Goal: Information Seeking & Learning: Learn about a topic

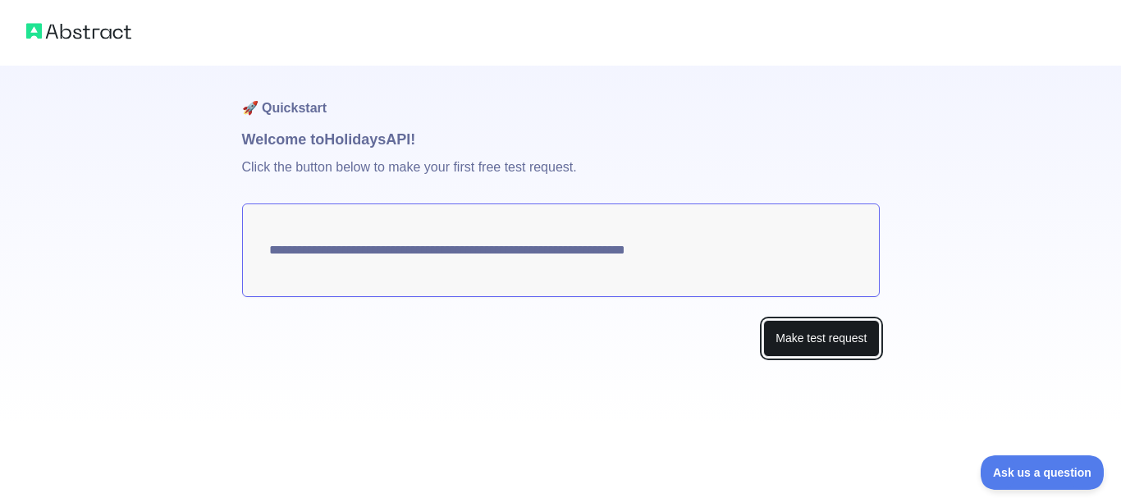
click at [847, 340] on button "Make test request" at bounding box center [821, 338] width 116 height 37
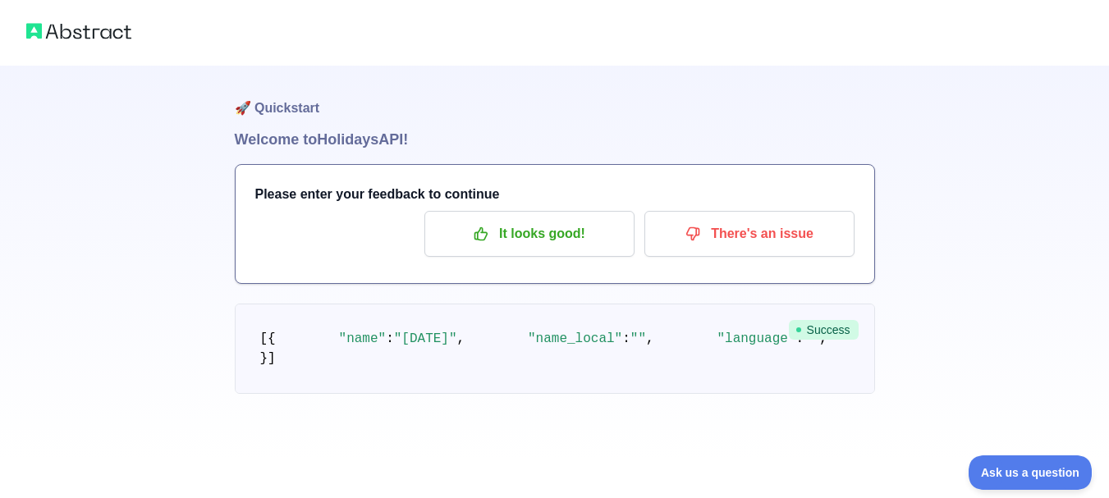
click at [419, 76] on h1 "🚀 Quickstart" at bounding box center [555, 97] width 640 height 62
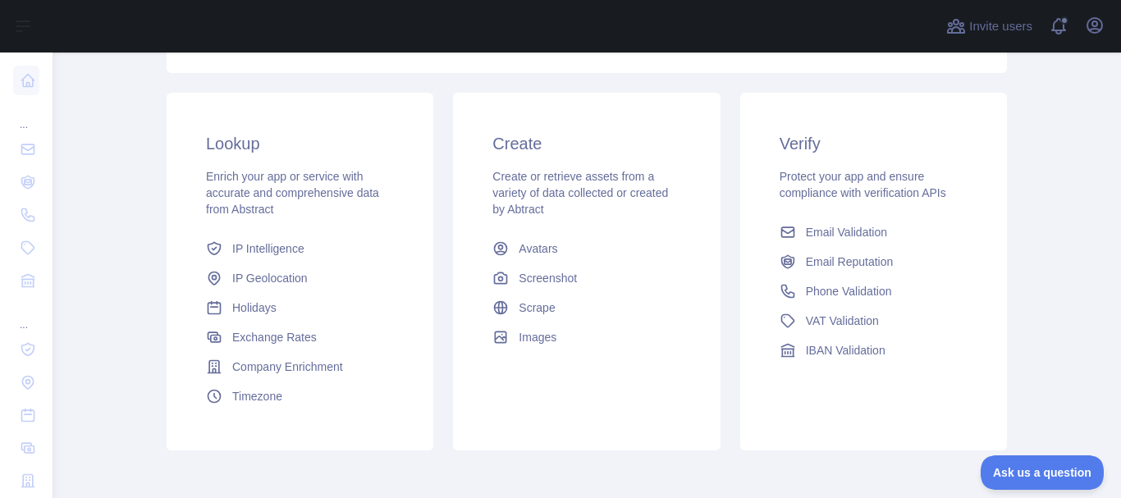
scroll to position [246, 0]
click at [255, 308] on span "Holidays" at bounding box center [254, 307] width 44 height 16
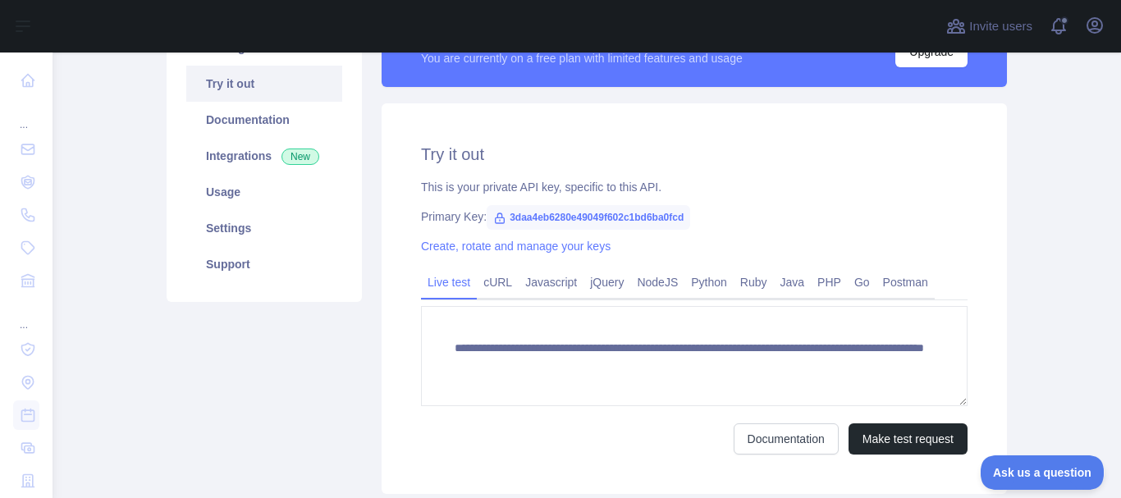
scroll to position [16, 0]
click at [784, 282] on link "Java" at bounding box center [793, 282] width 38 height 26
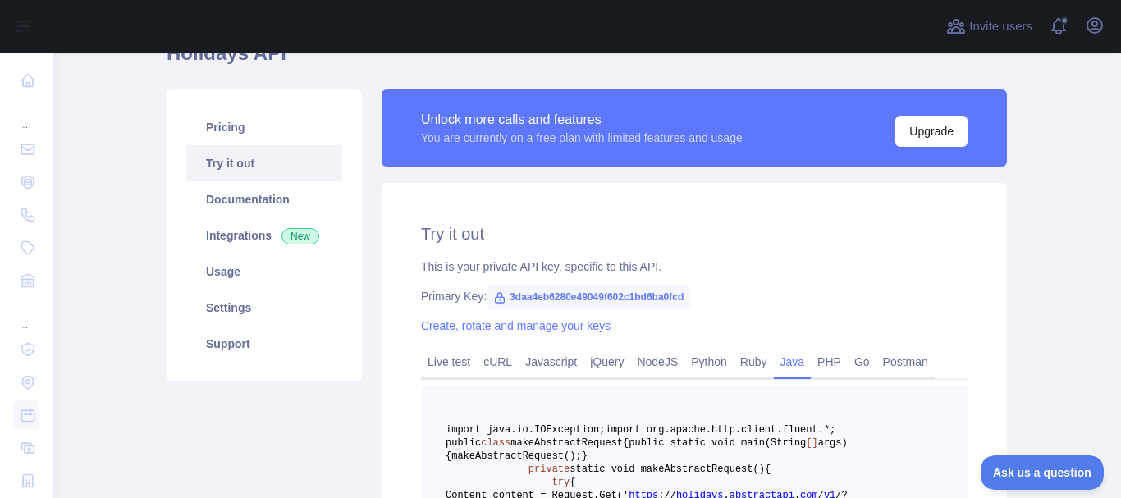
scroll to position [164, 0]
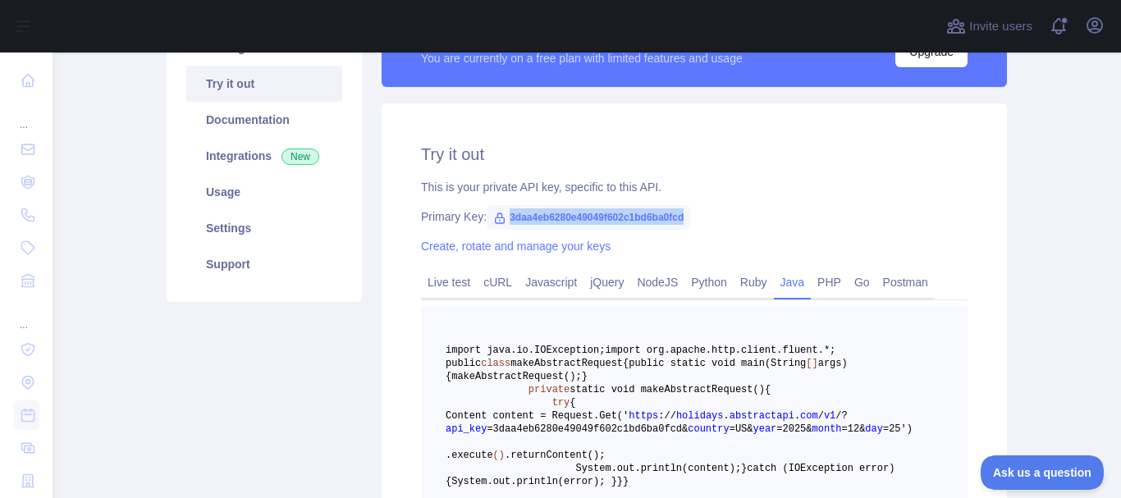
drag, startPoint x: 501, startPoint y: 216, endPoint x: 688, endPoint y: 213, distance: 187.1
click at [688, 213] on div "Primary Key: 3daa4eb6280e49049f602c1bd6ba0fcd" at bounding box center [694, 216] width 546 height 16
copy span "3daa4eb6280e49049f602c1bd6ba0fcd"
click at [760, 212] on div "Primary Key: 3daa4eb6280e49049f602c1bd6ba0fcd" at bounding box center [694, 216] width 546 height 16
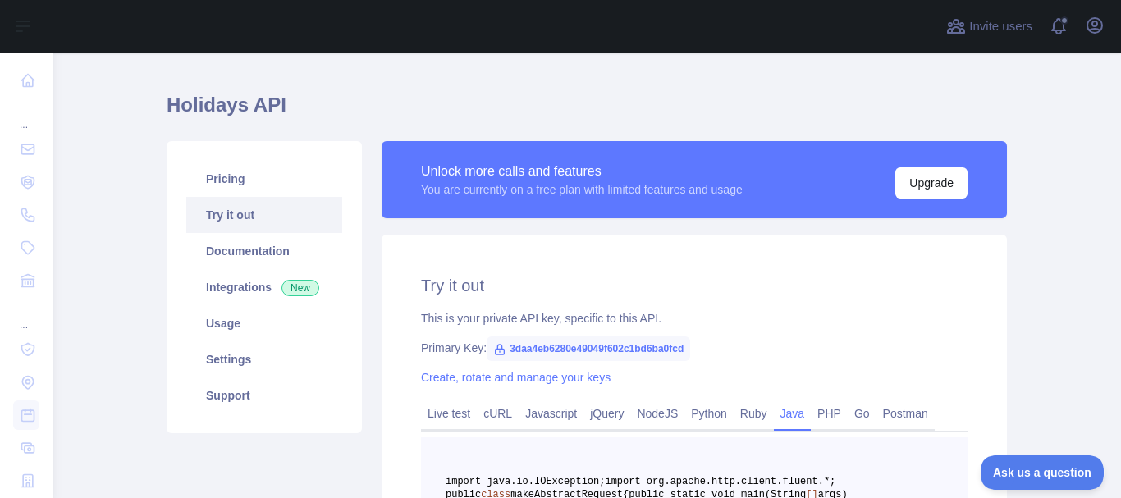
scroll to position [0, 0]
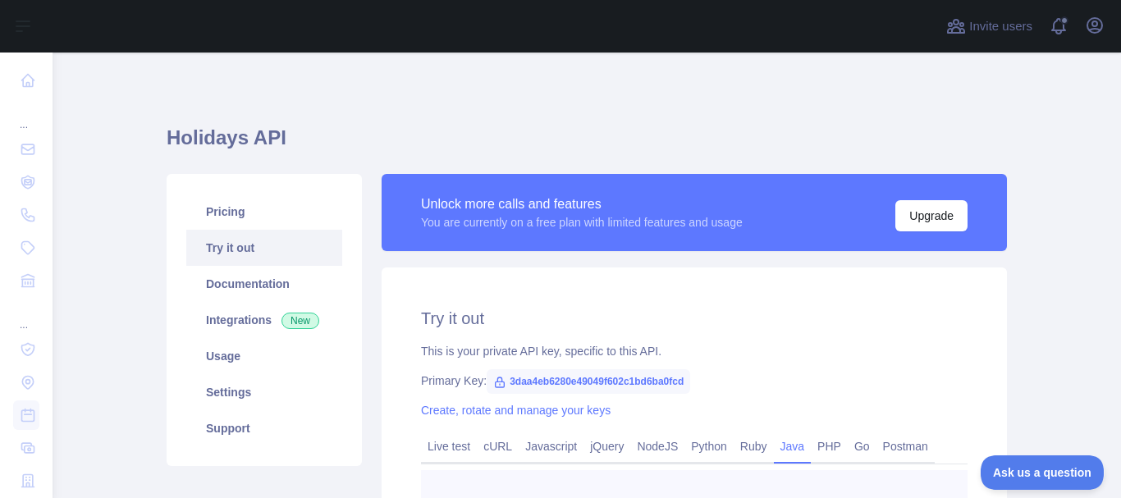
click at [514, 413] on link "Create, rotate and manage your keys" at bounding box center [516, 410] width 190 height 13
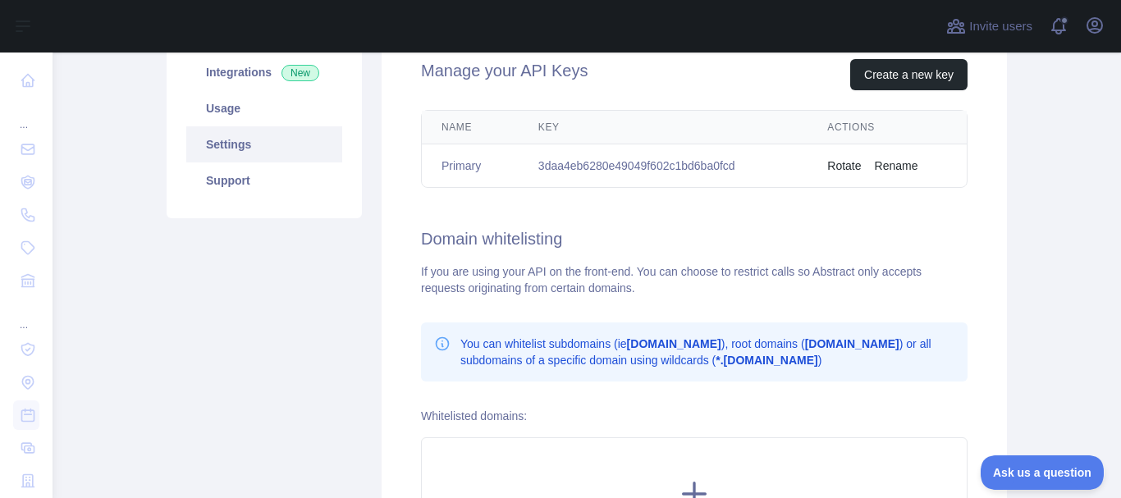
scroll to position [246, 0]
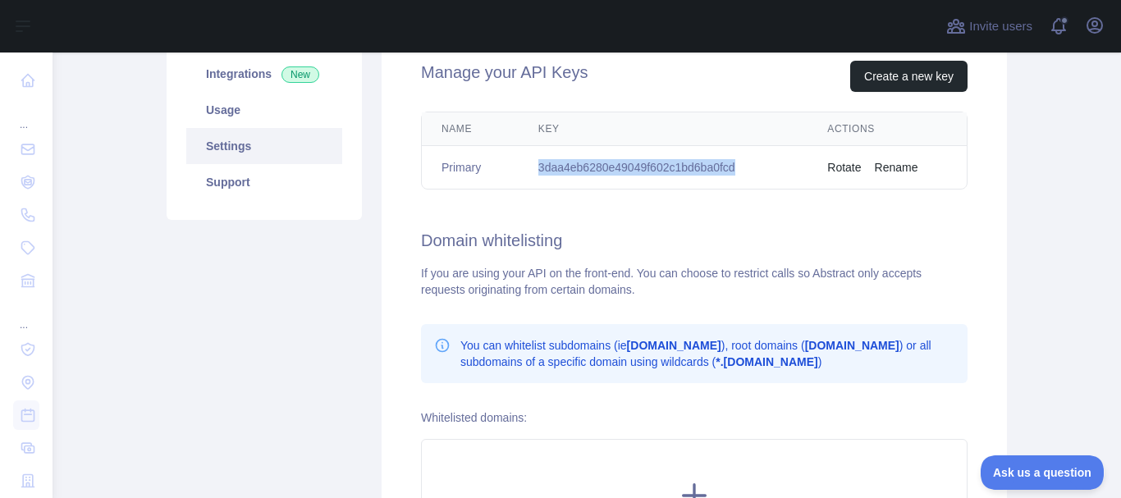
drag, startPoint x: 532, startPoint y: 161, endPoint x: 761, endPoint y: 164, distance: 229.0
click at [761, 164] on td "3daa4eb6280e49049f602c1bd6ba0fcd" at bounding box center [663, 167] width 289 height 43
copy td "3daa4eb6280e49049f602c1bd6ba0fcd"
click at [761, 165] on td "3daa4eb6280e49049f602c1bd6ba0fcd" at bounding box center [663, 167] width 289 height 43
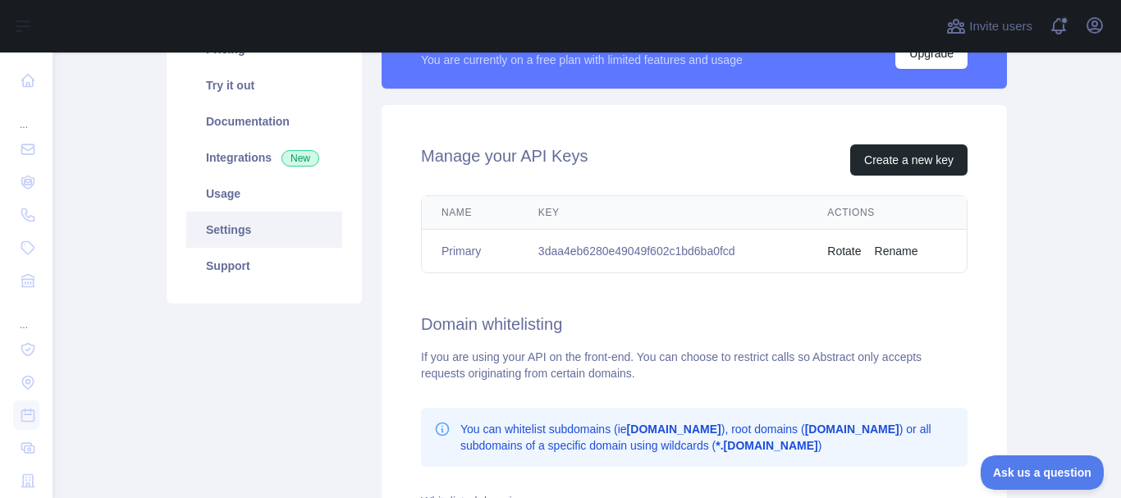
scroll to position [164, 0]
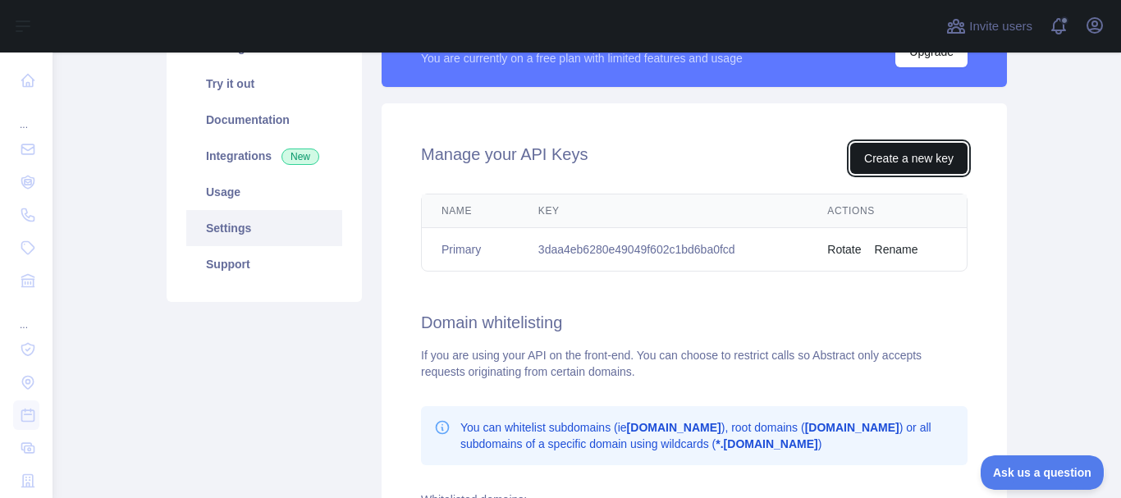
click at [920, 158] on button "Create a new key" at bounding box center [908, 158] width 117 height 31
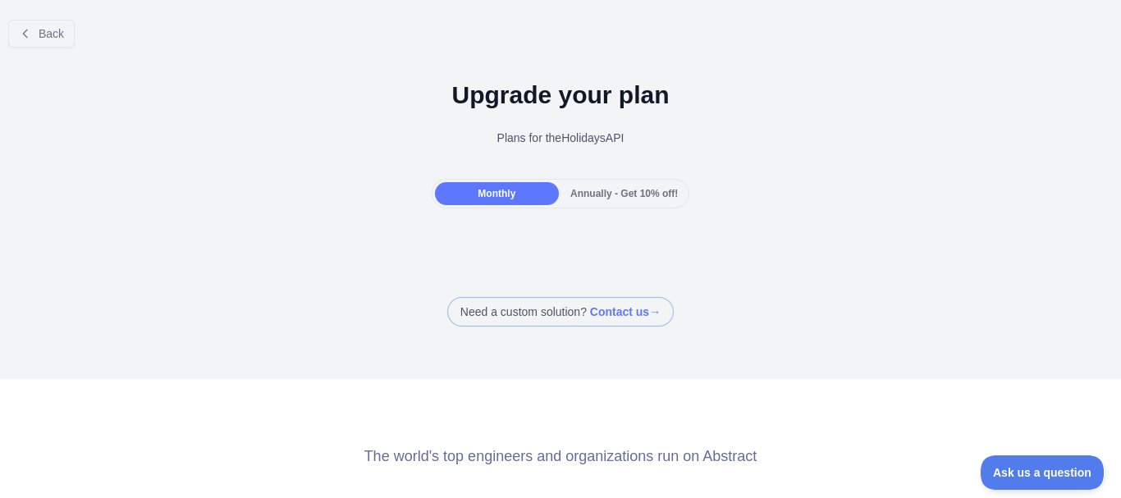
click at [496, 192] on span "Monthly" at bounding box center [497, 193] width 38 height 11
click at [611, 194] on span "Annually - Get 10% off!" at bounding box center [623, 193] width 107 height 11
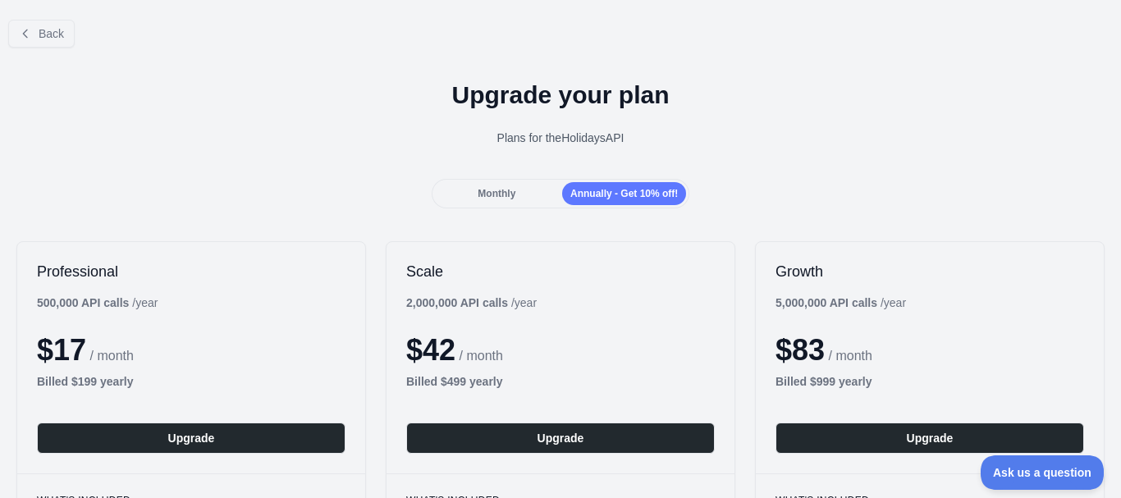
click at [509, 195] on span "Monthly" at bounding box center [497, 193] width 38 height 11
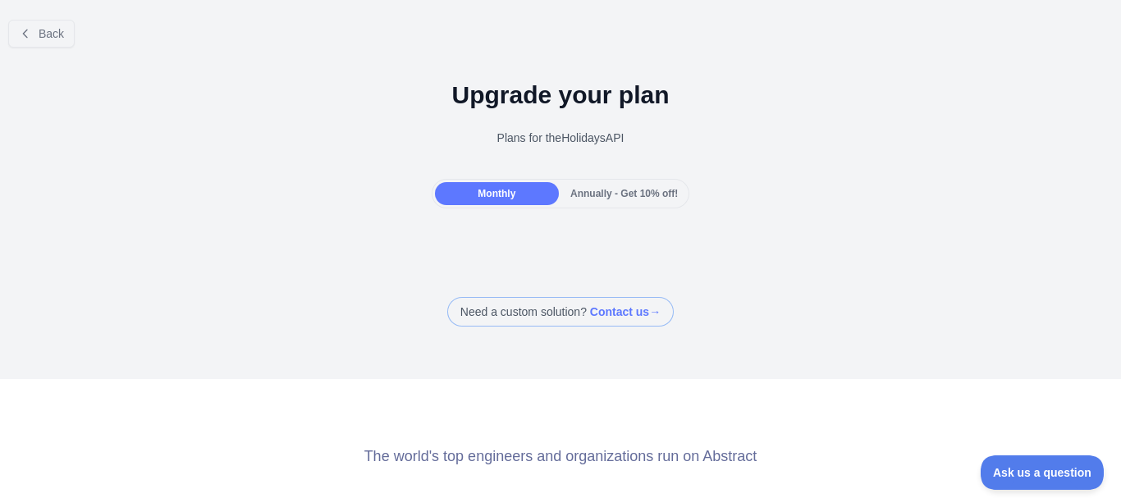
click at [546, 312] on span at bounding box center [560, 312] width 226 height 30
click at [611, 194] on span "Annually - Get 10% off!" at bounding box center [623, 193] width 107 height 11
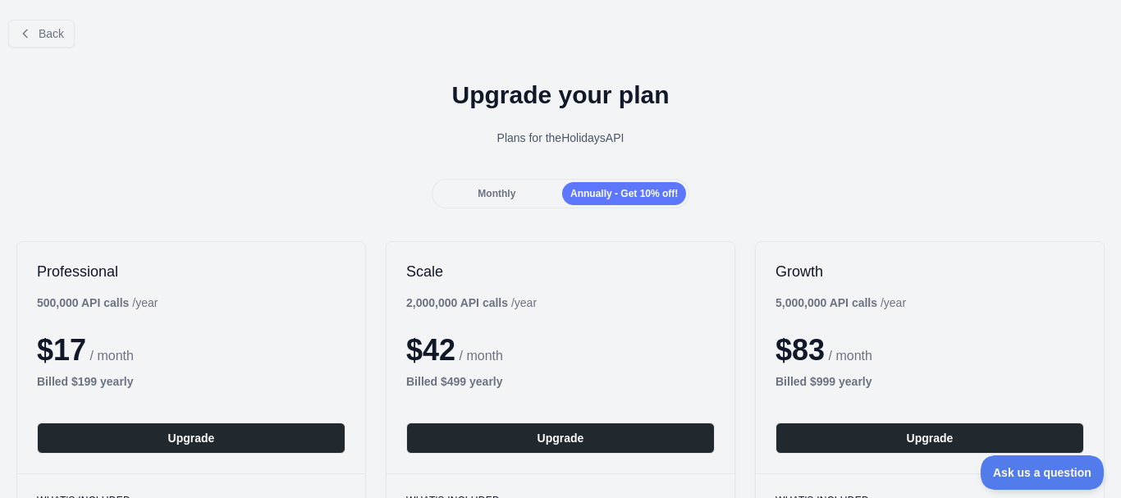
click at [510, 190] on span "Monthly" at bounding box center [497, 193] width 38 height 11
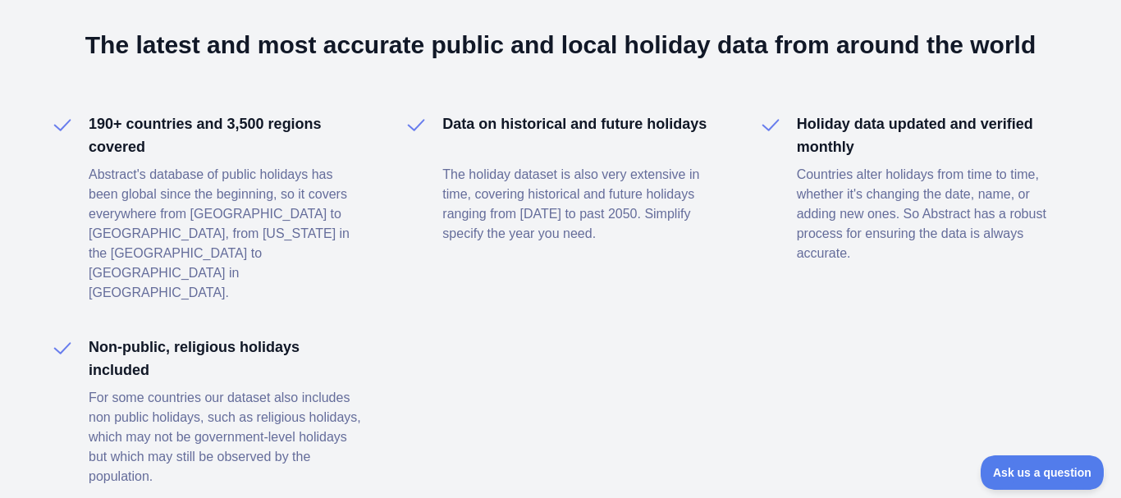
scroll to position [739, 0]
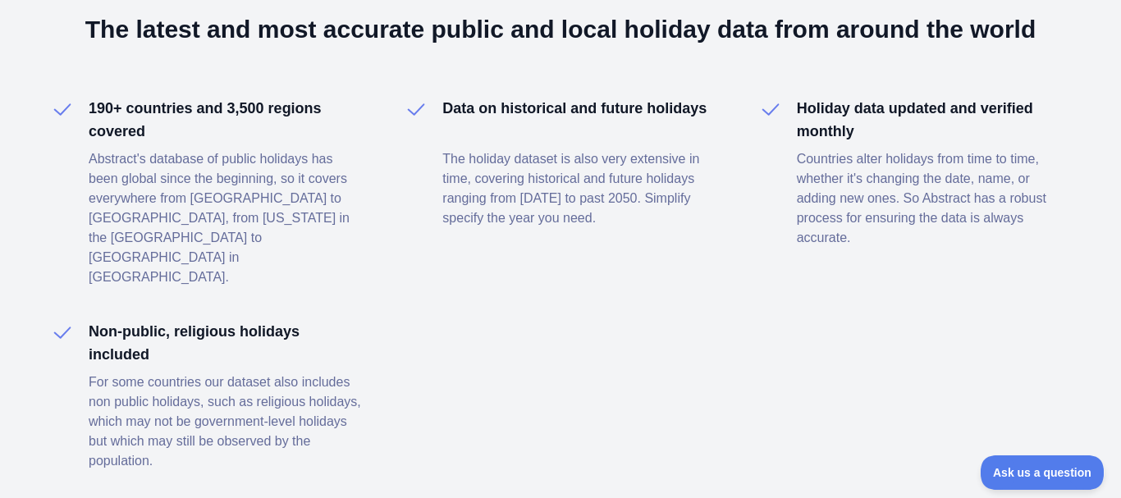
click at [841, 113] on h4 "Holiday data updated and verified monthly" at bounding box center [934, 120] width 275 height 46
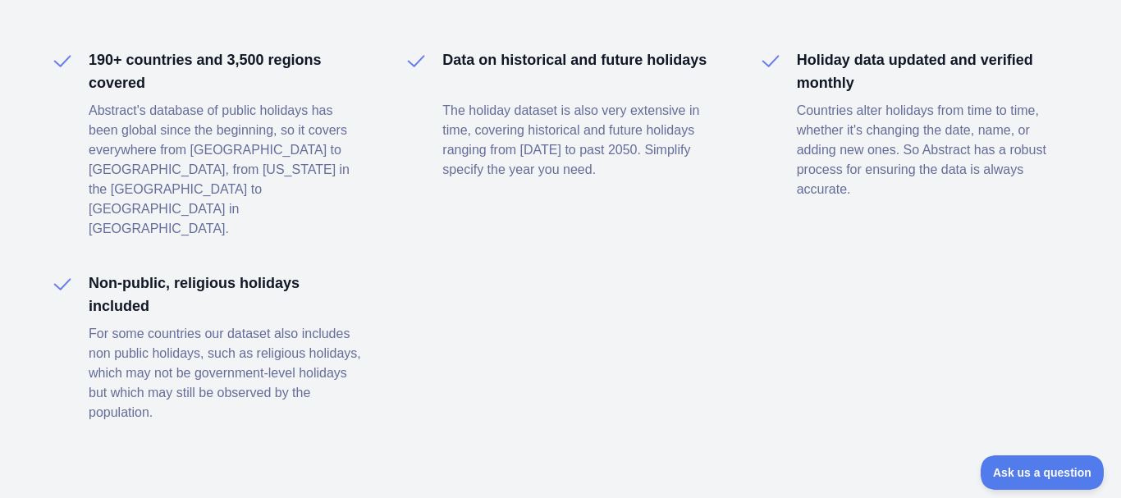
scroll to position [813, 0]
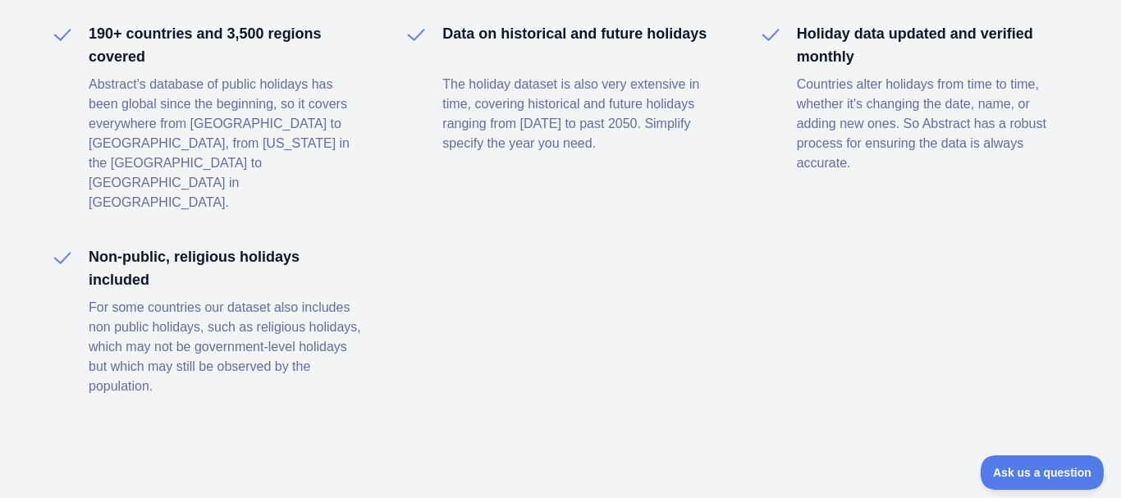
click at [204, 245] on h4 "Non-public, religious holidays included" at bounding box center [226, 268] width 275 height 46
click at [215, 298] on p "For some countries our dataset also includes non public holidays, such as relig…" at bounding box center [226, 347] width 275 height 98
click at [59, 245] on img at bounding box center [62, 258] width 26 height 26
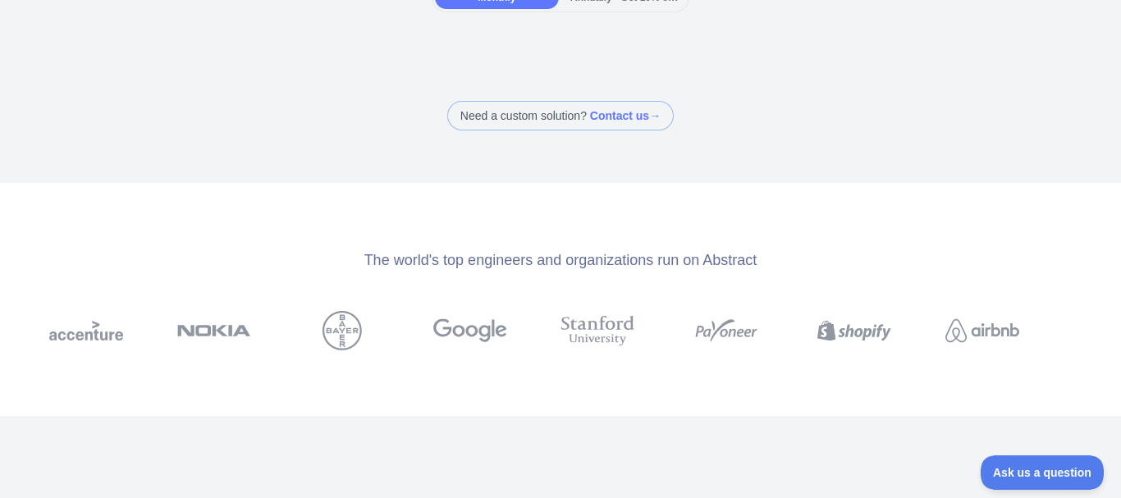
scroll to position [0, 0]
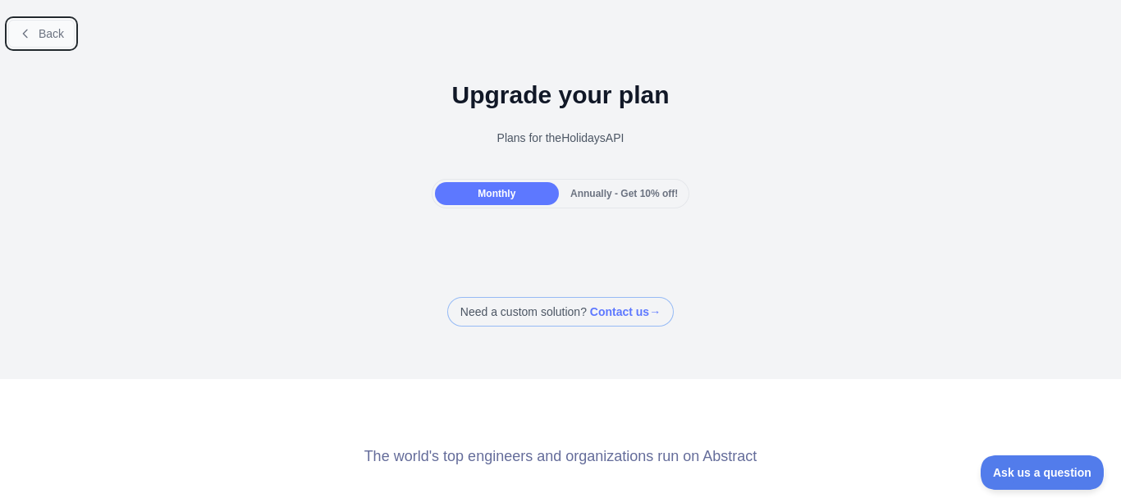
click at [30, 34] on icon at bounding box center [25, 33] width 13 height 13
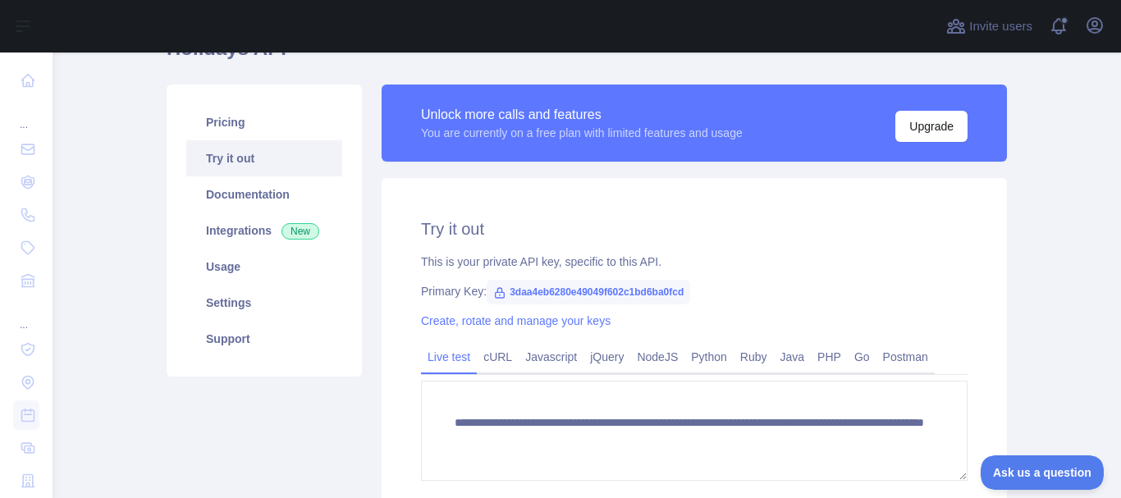
scroll to position [254, 0]
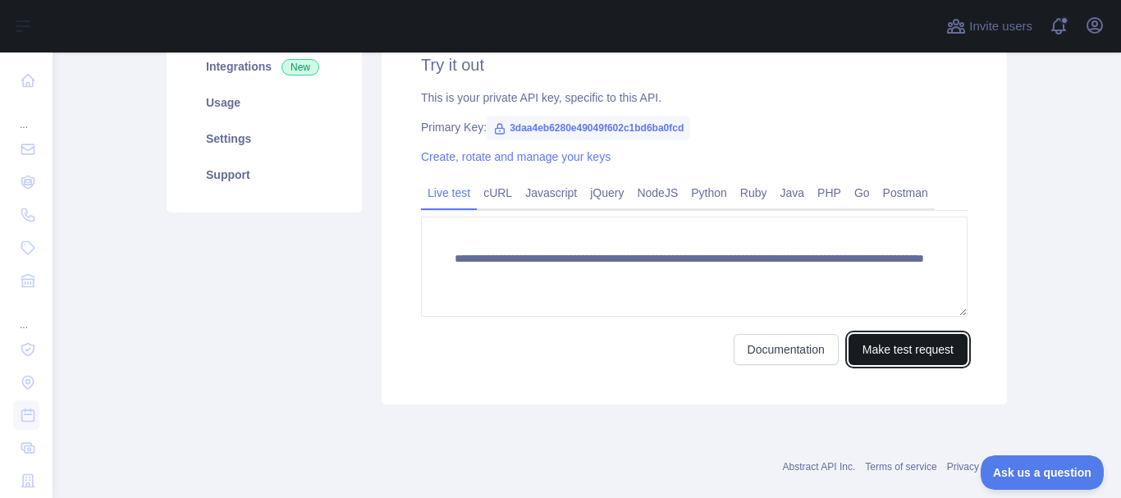
click at [901, 351] on button "Make test request" at bounding box center [907, 349] width 119 height 31
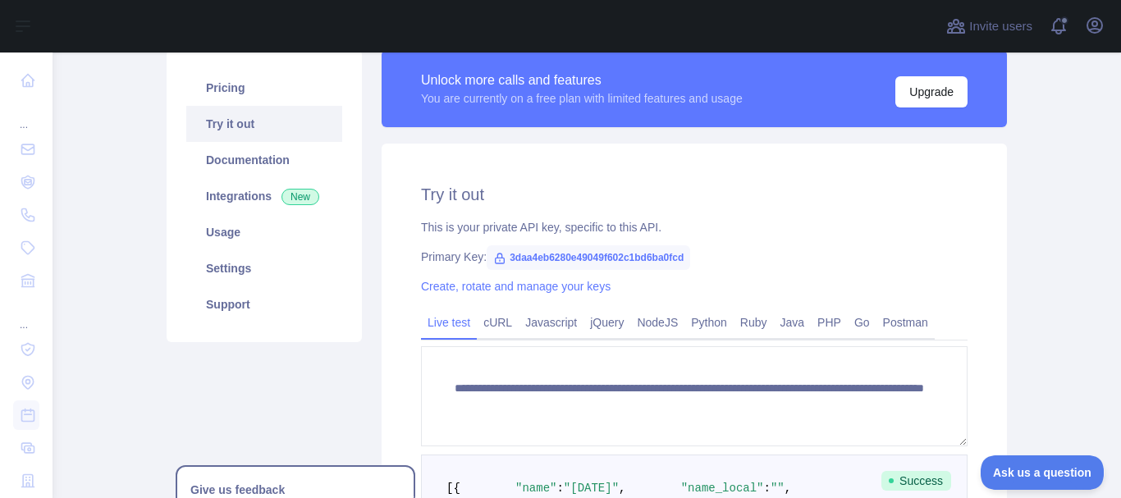
scroll to position [107, 0]
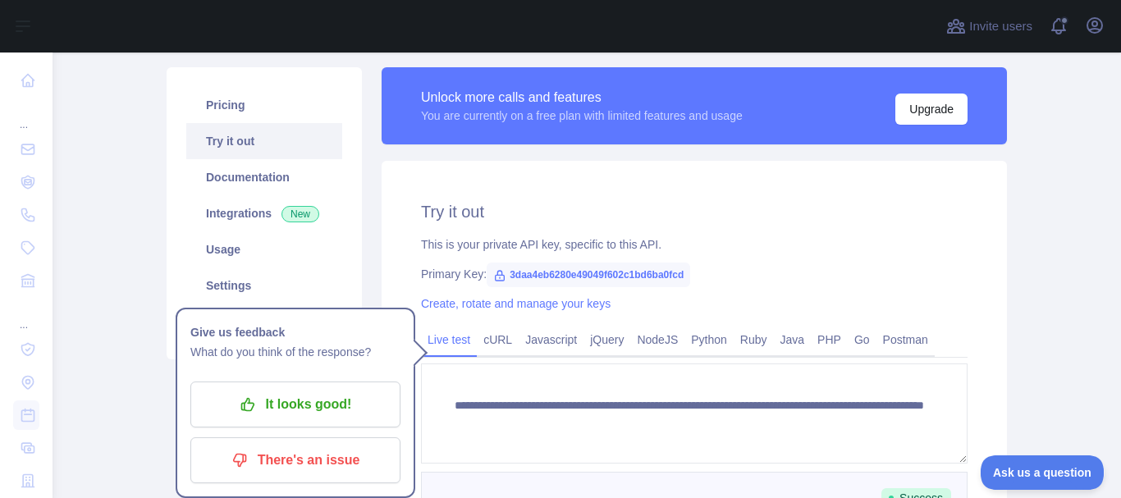
click at [734, 291] on div "**********" at bounding box center [694, 433] width 625 height 544
click at [345, 270] on div "Pricing Try it out Documentation Integrations New Usage Settings Support" at bounding box center [264, 213] width 195 height 292
click at [638, 306] on div "Create, rotate and manage your keys" at bounding box center [694, 303] width 546 height 16
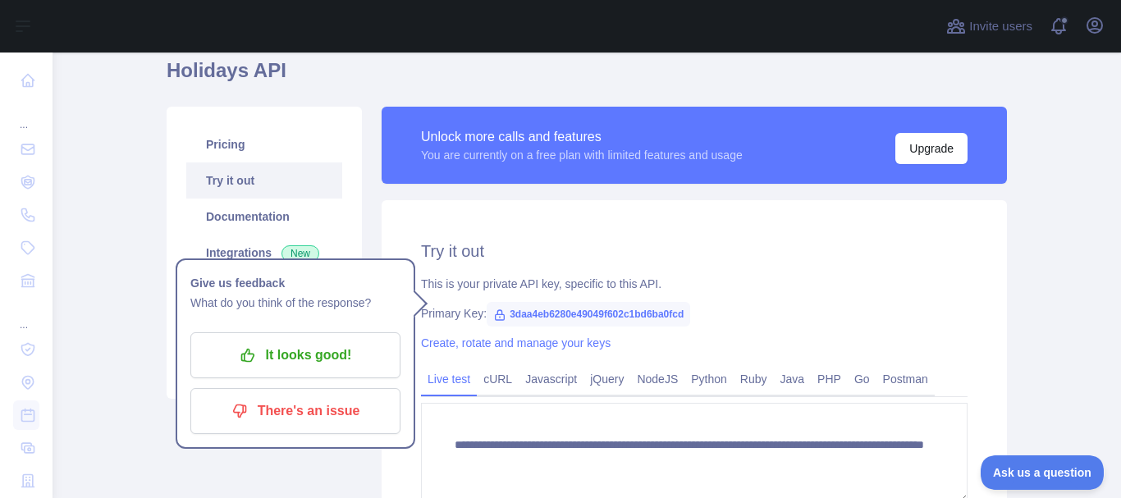
scroll to position [0, 0]
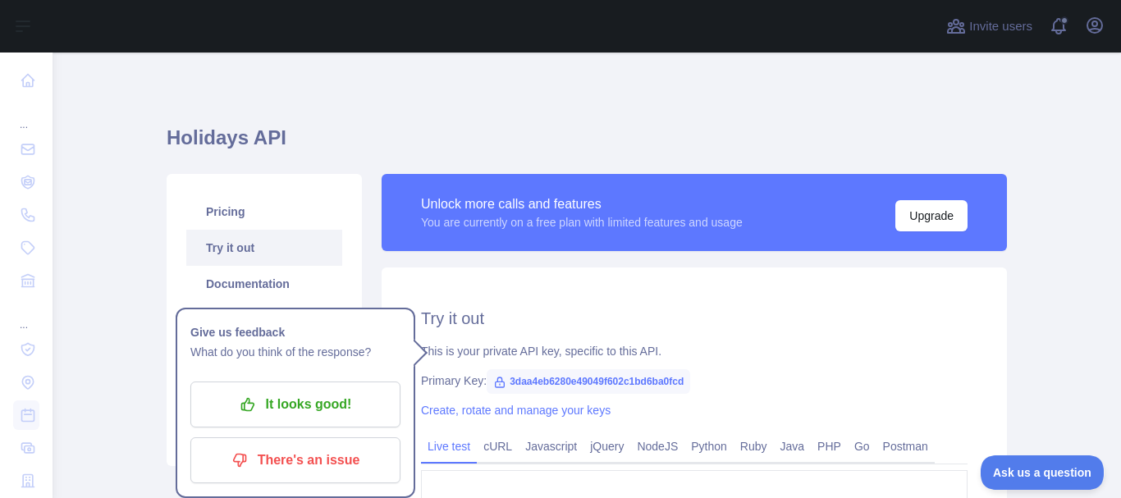
click at [689, 103] on div "**********" at bounding box center [587, 463] width 840 height 743
click at [702, 385] on div "Primary Key: 3daa4eb6280e49049f602c1bd6ba0fcd" at bounding box center [694, 381] width 546 height 16
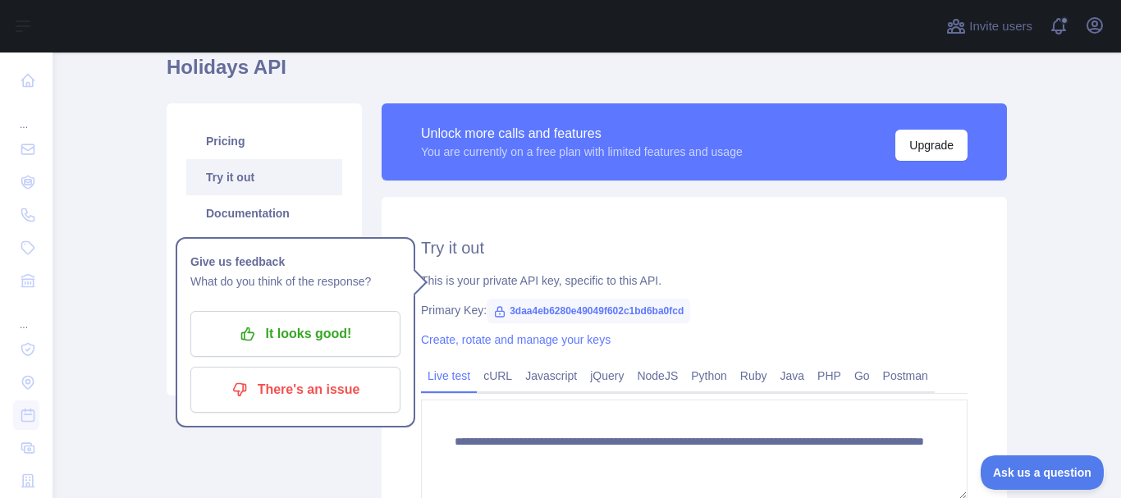
scroll to position [164, 0]
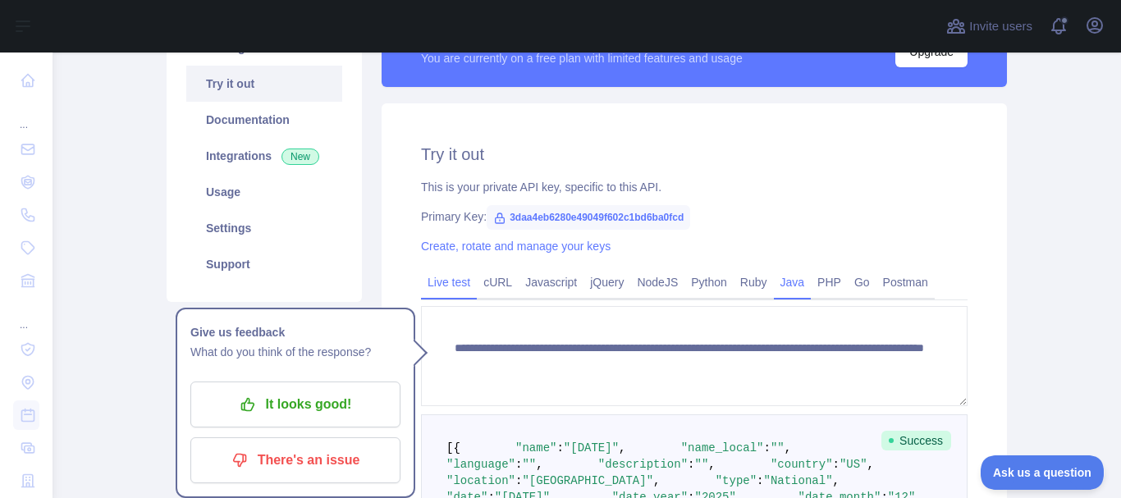
click at [793, 286] on link "Java" at bounding box center [793, 282] width 38 height 26
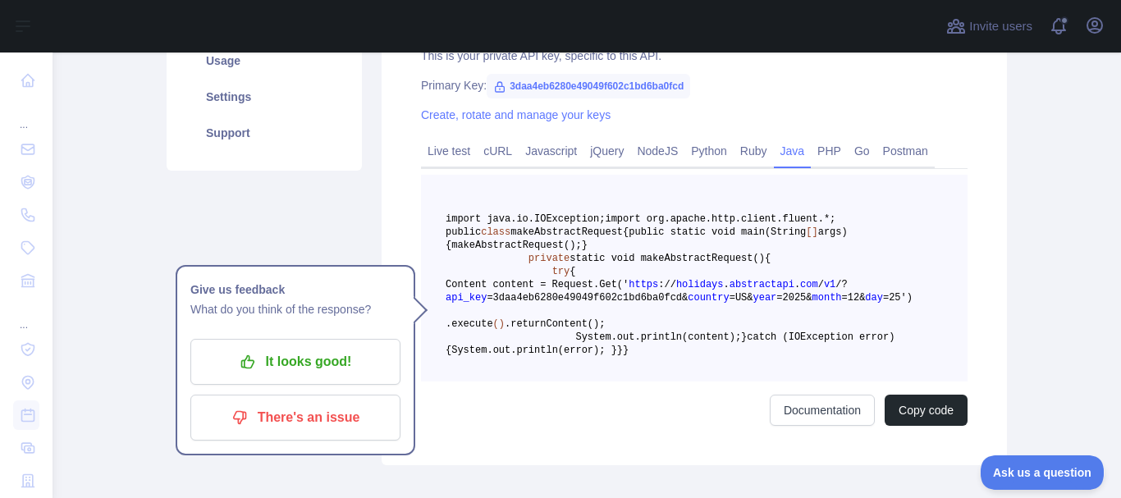
scroll to position [213, 0]
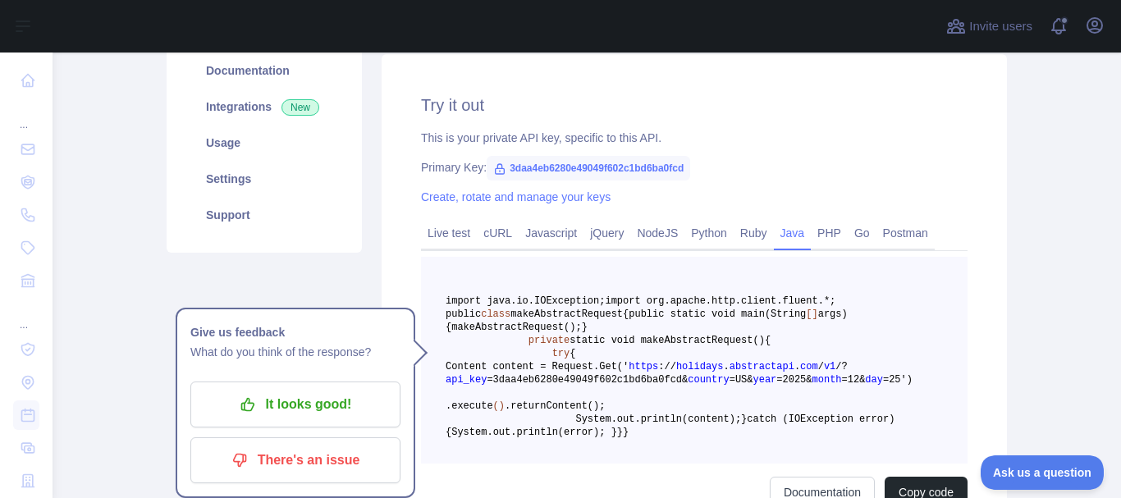
click at [364, 292] on div "Pricing Try it out Documentation Integrations New Usage Settings Support" at bounding box center [264, 254] width 215 height 587
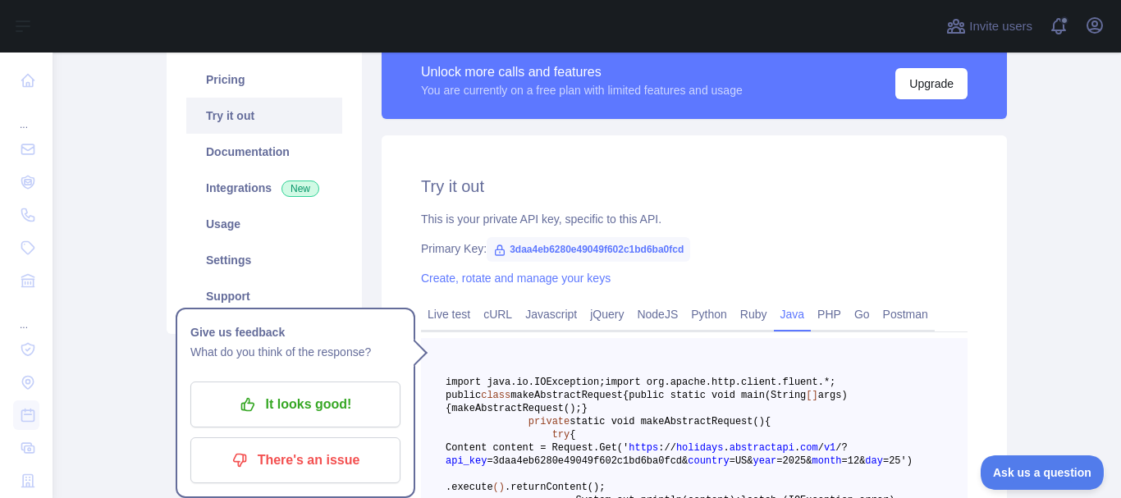
scroll to position [131, 0]
click at [1067, 27] on span at bounding box center [1065, 26] width 33 height 53
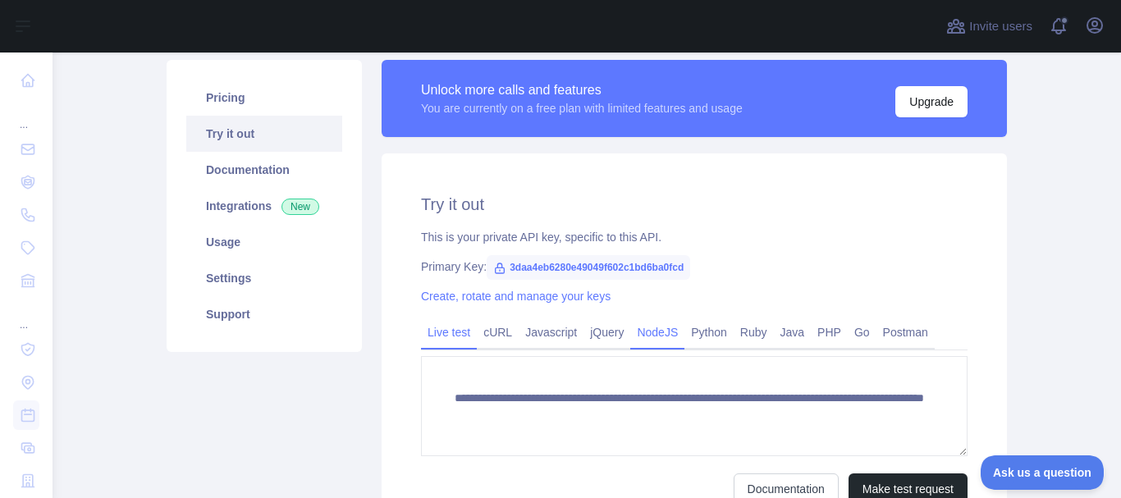
scroll to position [164, 0]
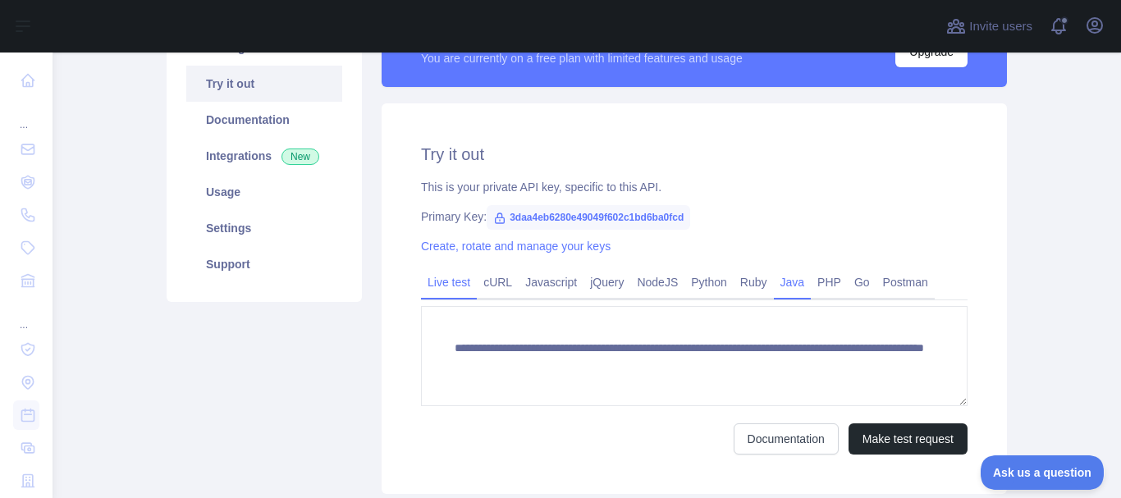
click at [788, 287] on link "Java" at bounding box center [793, 282] width 38 height 26
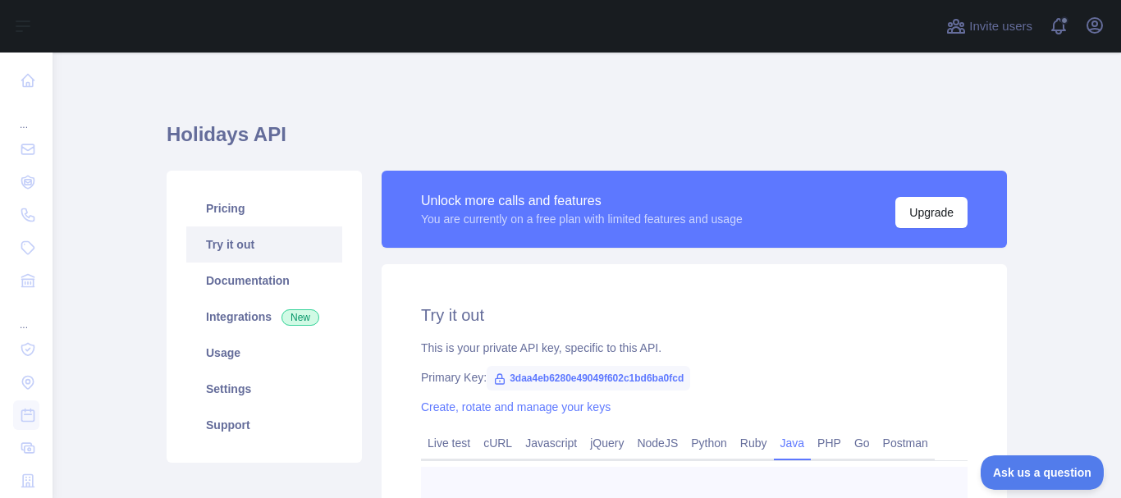
scroll to position [0, 0]
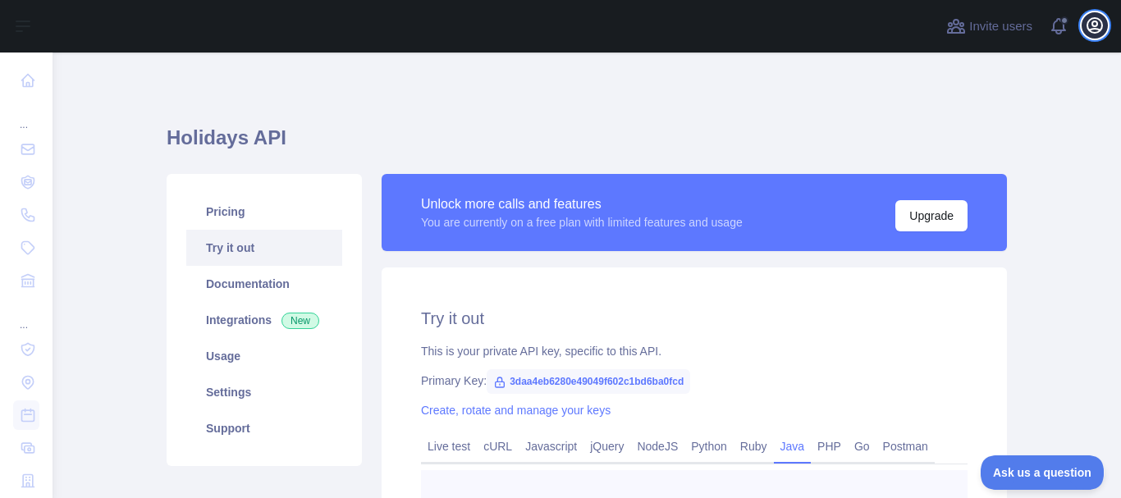
click at [1094, 27] on icon "button" at bounding box center [1095, 26] width 20 height 20
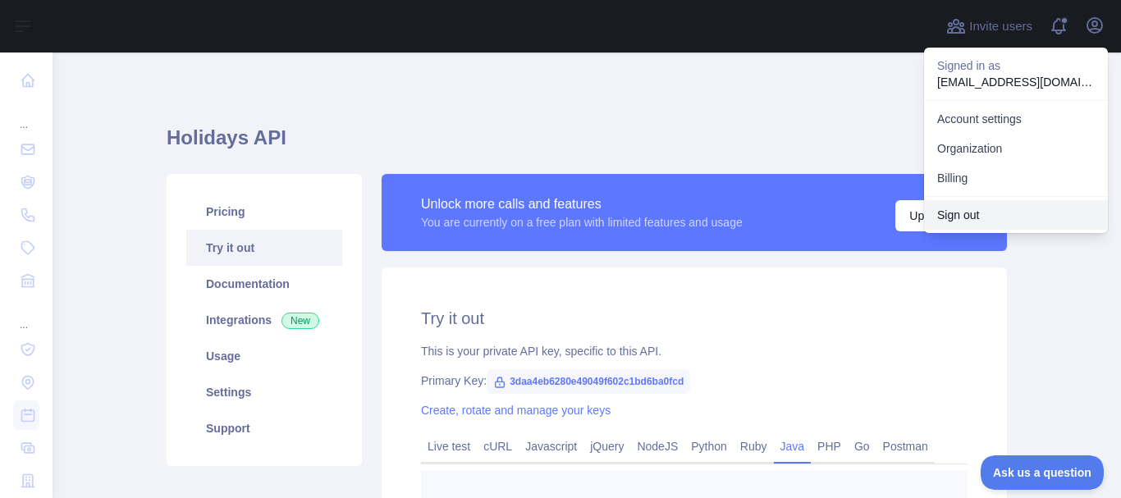
click at [969, 215] on button "Sign out" at bounding box center [1016, 215] width 184 height 30
